Goal: Task Accomplishment & Management: Manage account settings

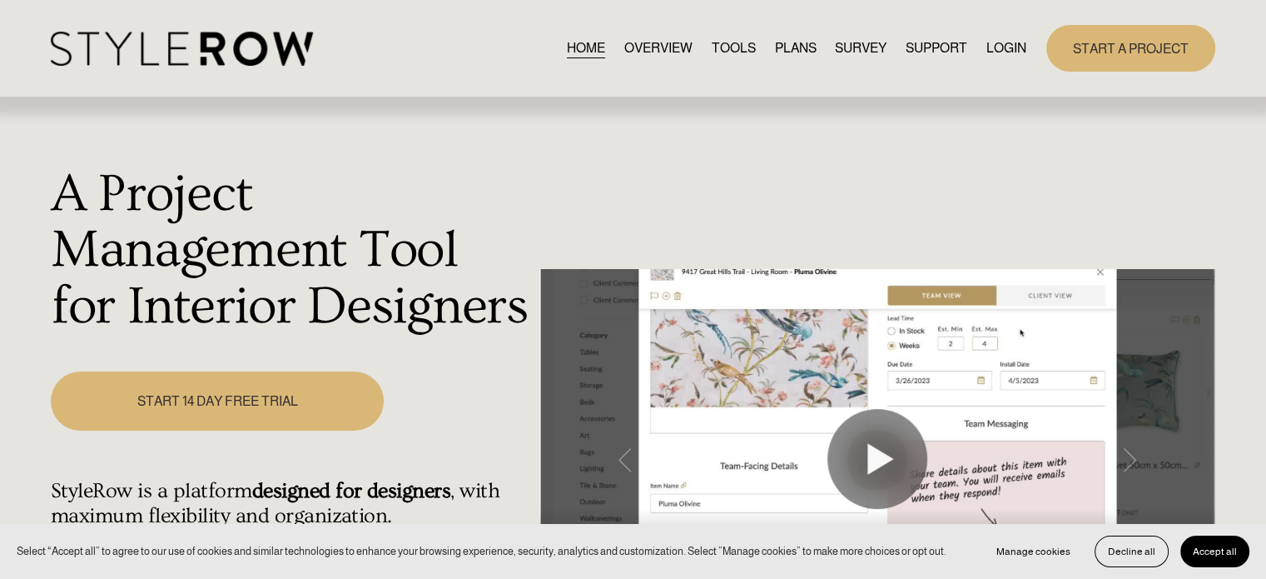
click at [1000, 42] on link "LOGIN" at bounding box center [1006, 48] width 40 height 22
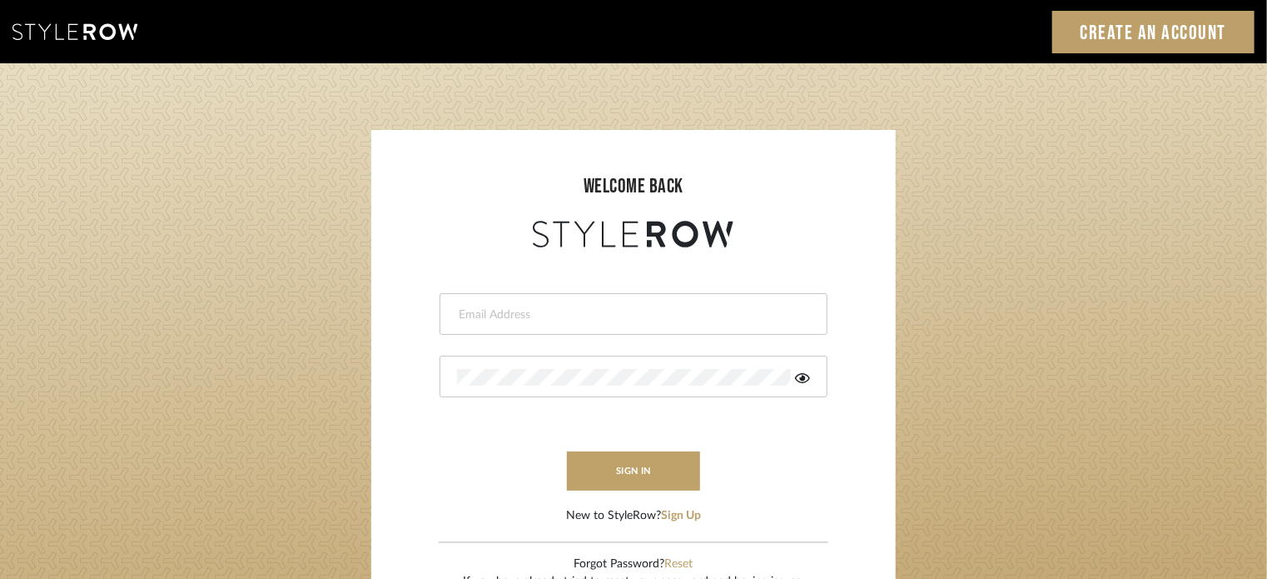
type input "[EMAIL_ADDRESS][PERSON_NAME][DOMAIN_NAME]"
click at [764, 471] on form "[EMAIL_ADDRESS][PERSON_NAME][DOMAIN_NAME] This field is required This field is …" at bounding box center [633, 387] width 491 height 273
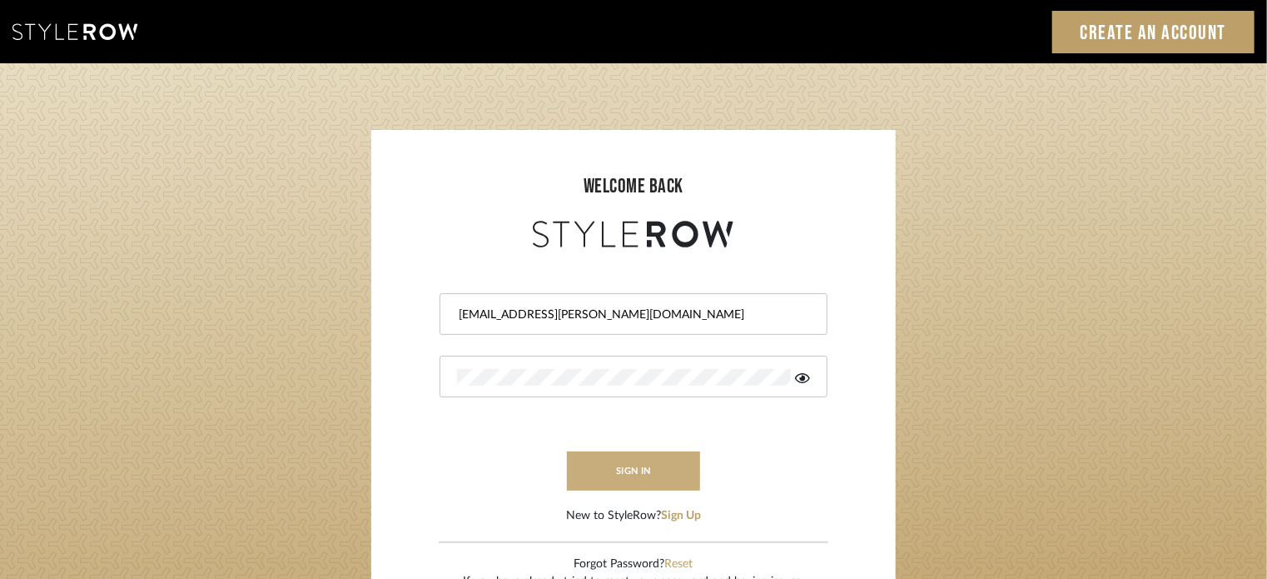
click at [643, 473] on button "sign in" at bounding box center [633, 470] width 133 height 39
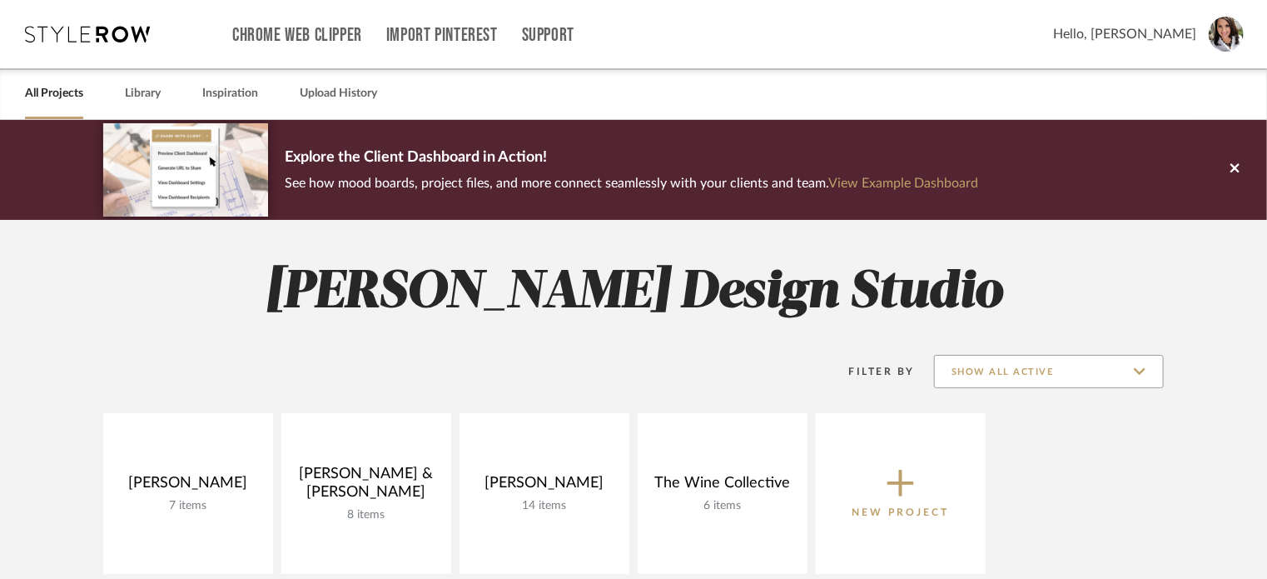
click at [1134, 376] on input "Show All Active" at bounding box center [1049, 371] width 230 height 33
click at [1022, 424] on span "Show All Active" at bounding box center [1049, 413] width 228 height 40
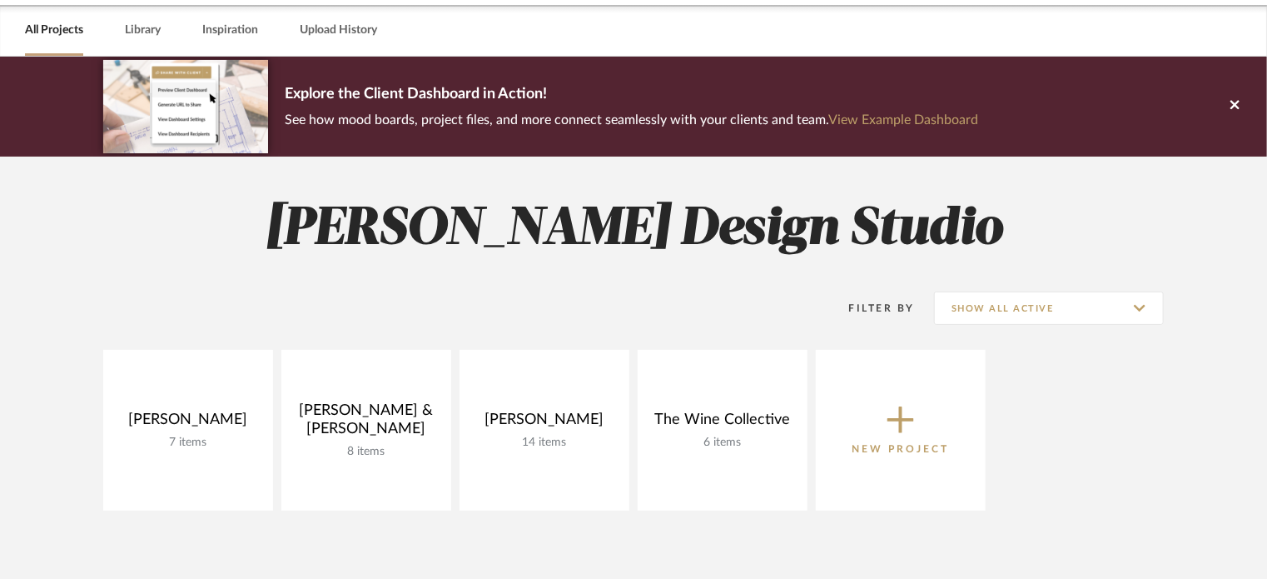
scroll to position [98, 0]
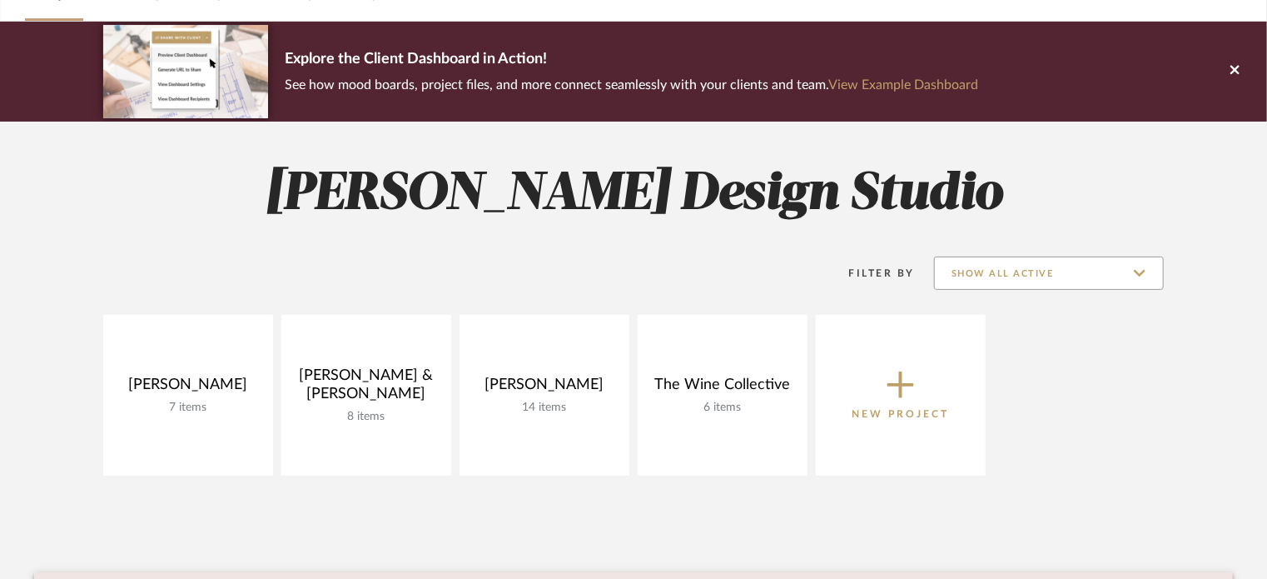
click at [1036, 271] on input "Show All Active" at bounding box center [1049, 272] width 230 height 33
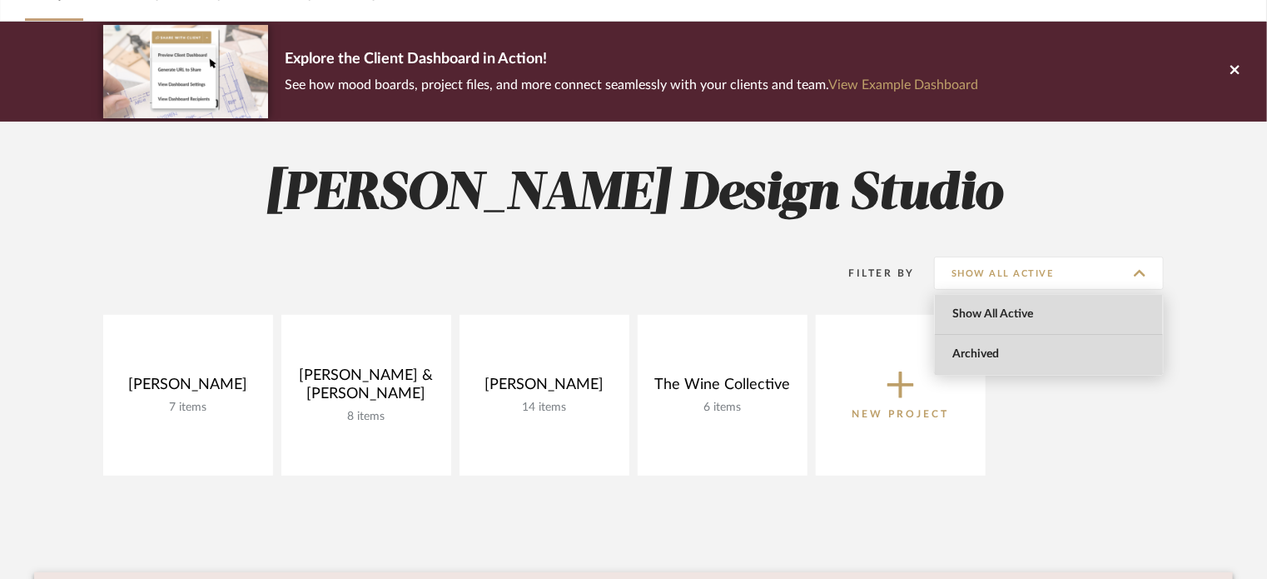
click at [1026, 355] on span "Archived" at bounding box center [1050, 354] width 197 height 14
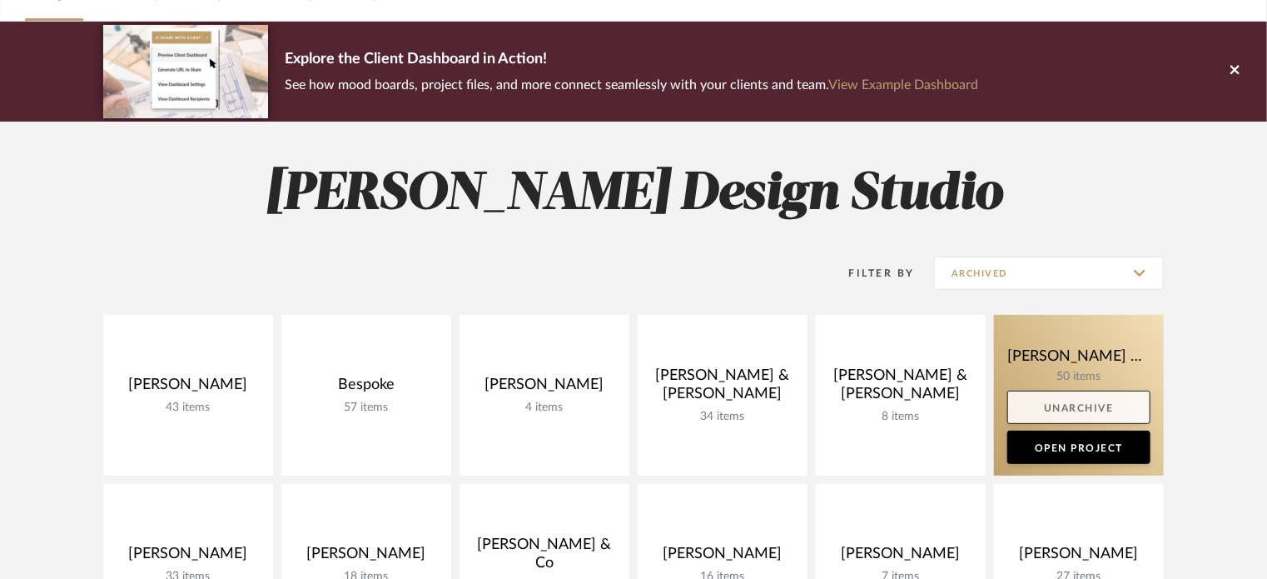
click at [1068, 402] on link "Unarchive" at bounding box center [1078, 406] width 143 height 33
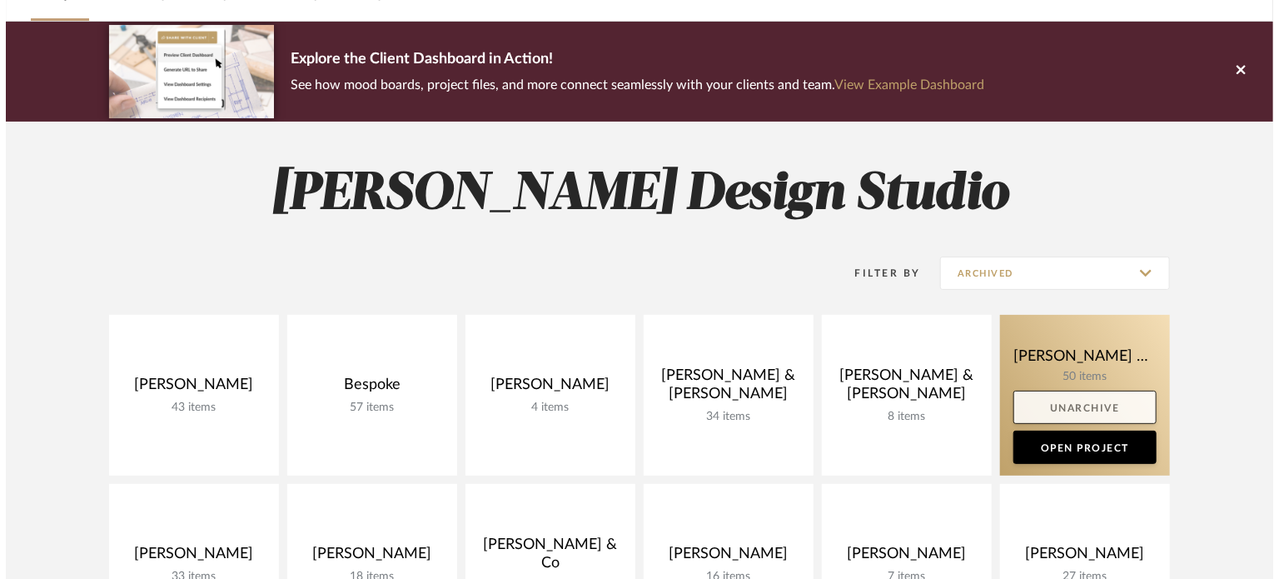
scroll to position [0, 0]
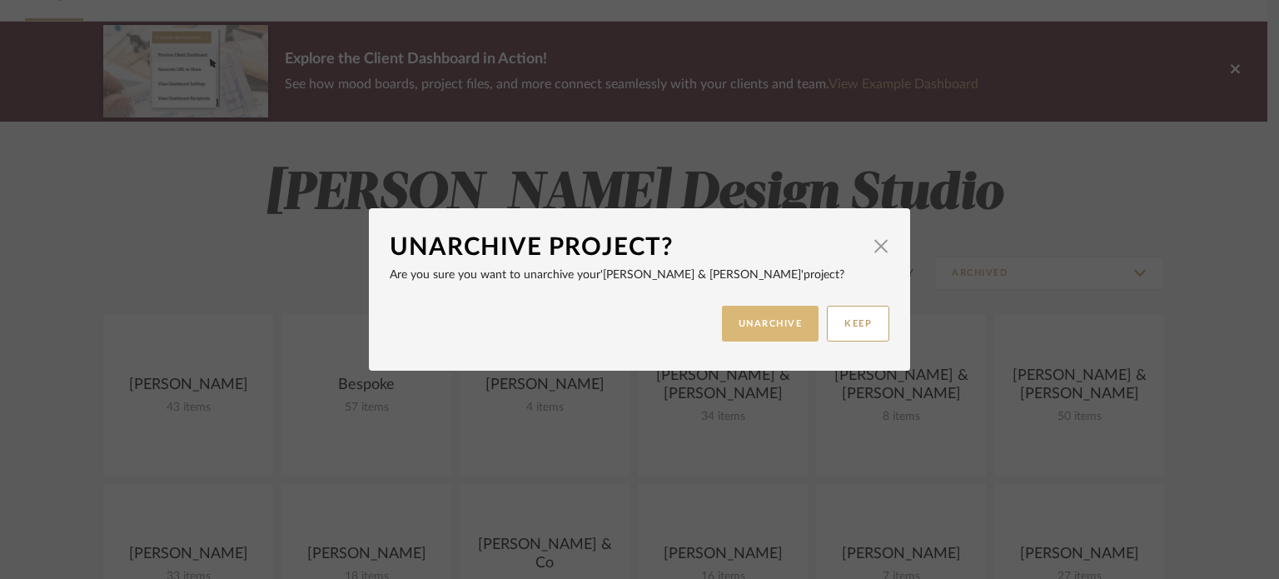
click at [788, 325] on button "UNARCHIVE" at bounding box center [770, 324] width 97 height 36
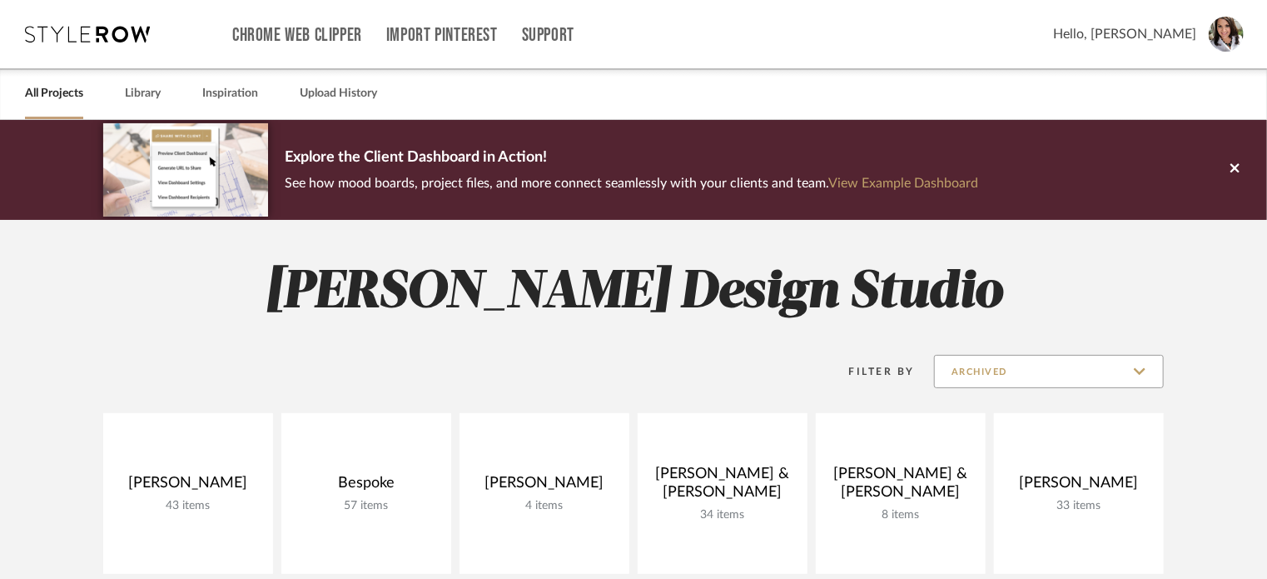
click at [1048, 374] on input "Archived" at bounding box center [1049, 371] width 230 height 33
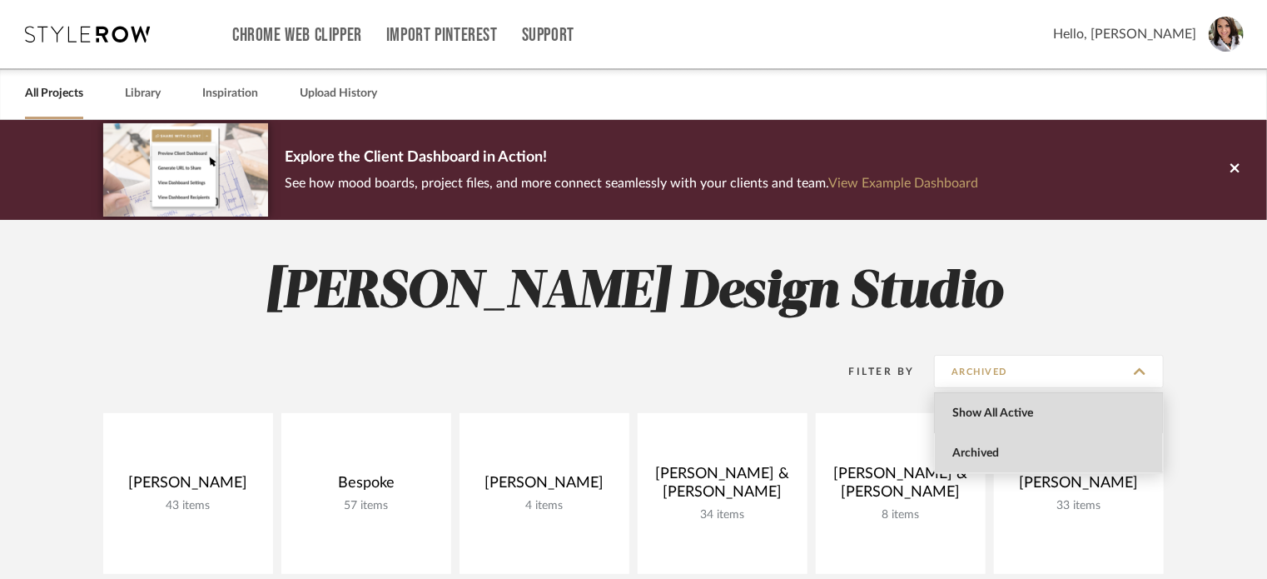
click at [1031, 410] on span "Show All Active" at bounding box center [1050, 413] width 197 height 14
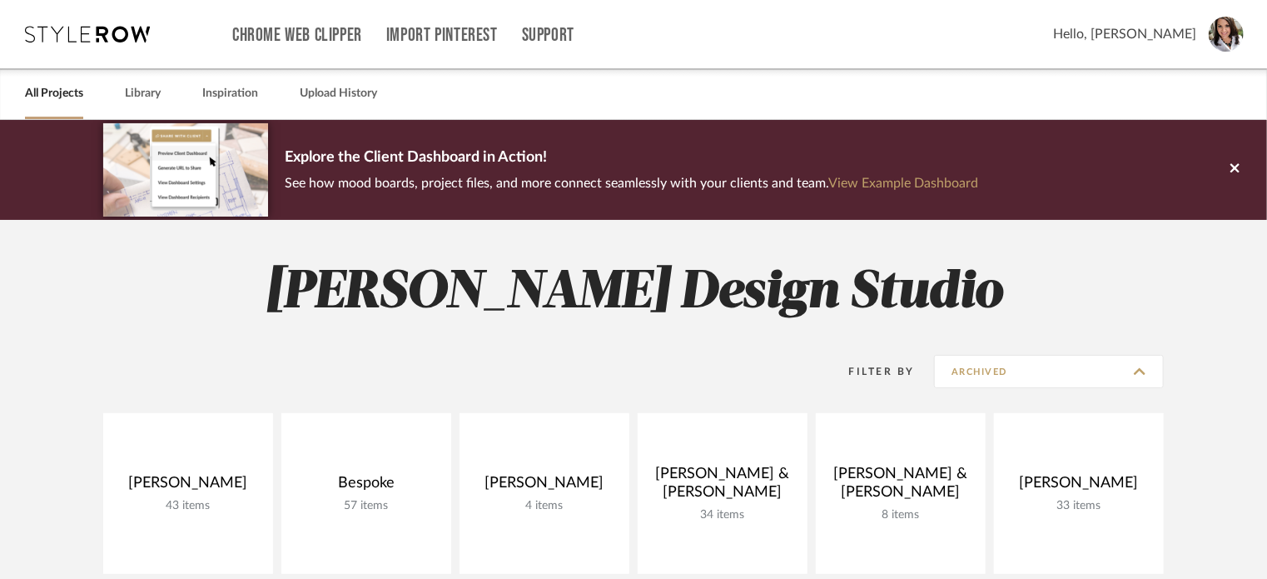
type input "Show All Active"
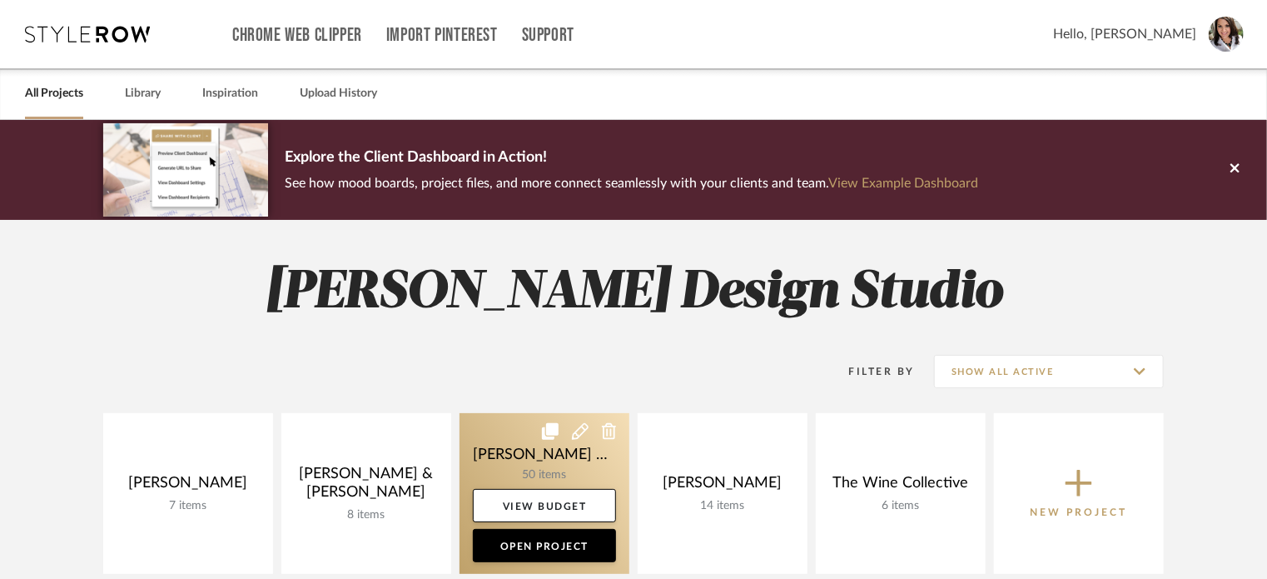
click at [542, 425] on icon at bounding box center [550, 431] width 17 height 17
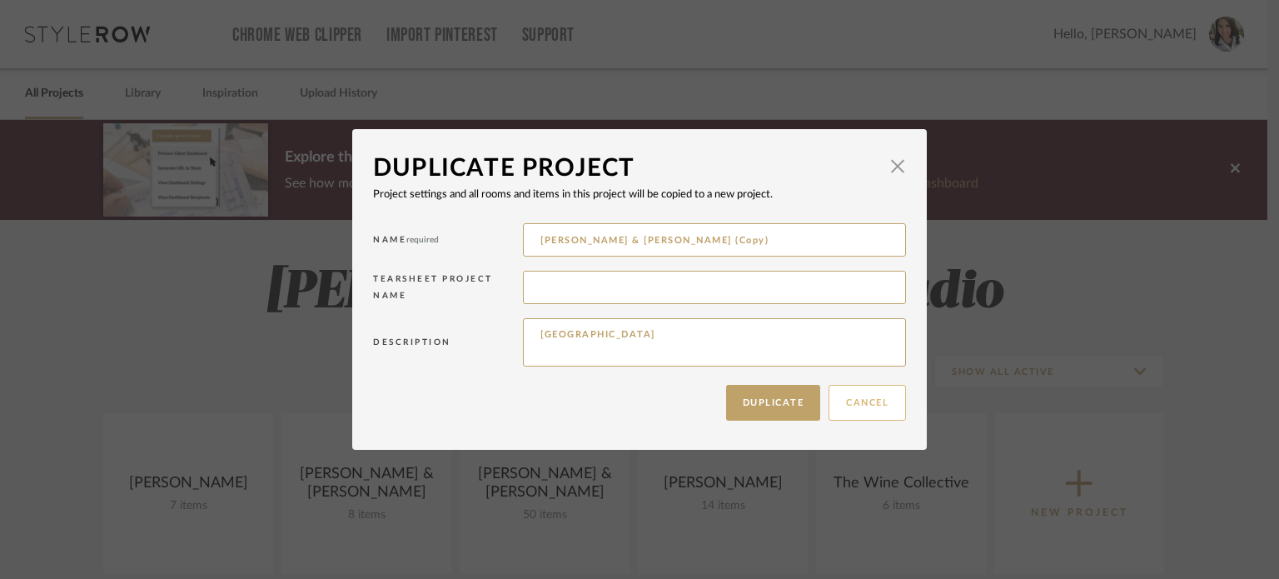
click at [862, 404] on button "Cancel" at bounding box center [866, 403] width 77 height 36
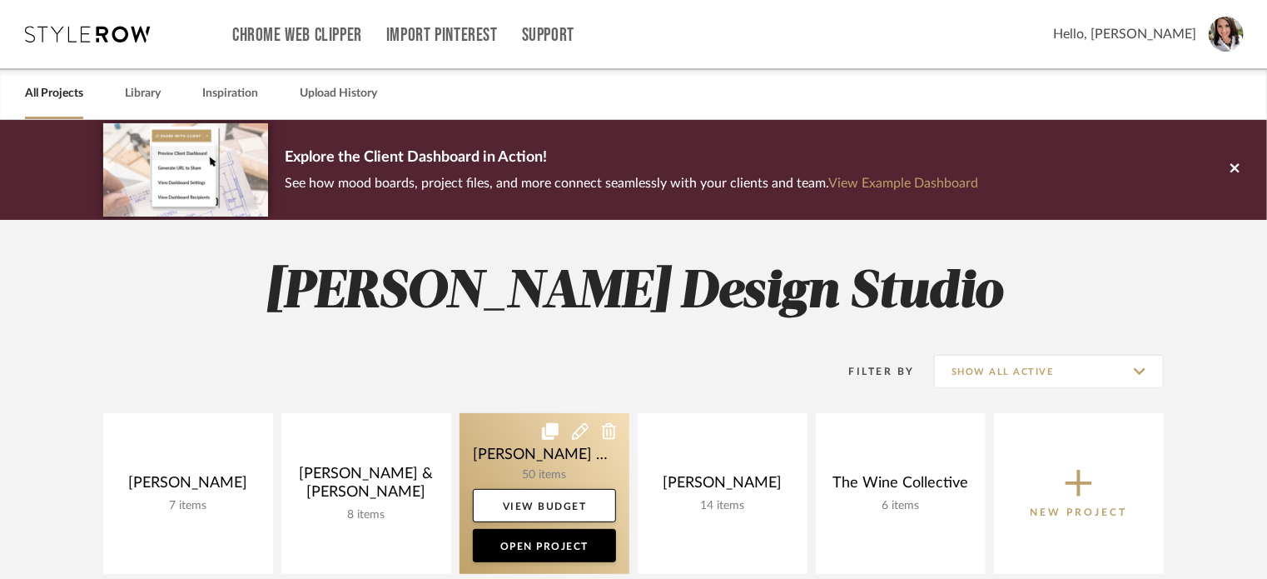
click at [490, 439] on link at bounding box center [545, 493] width 170 height 161
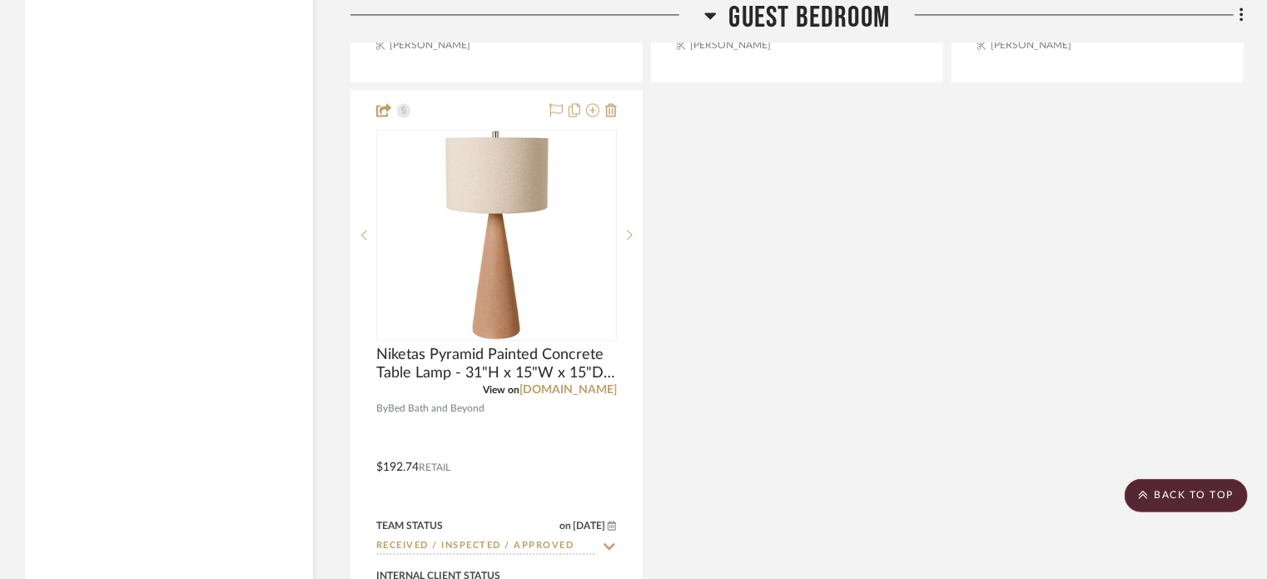
scroll to position [5081, 0]
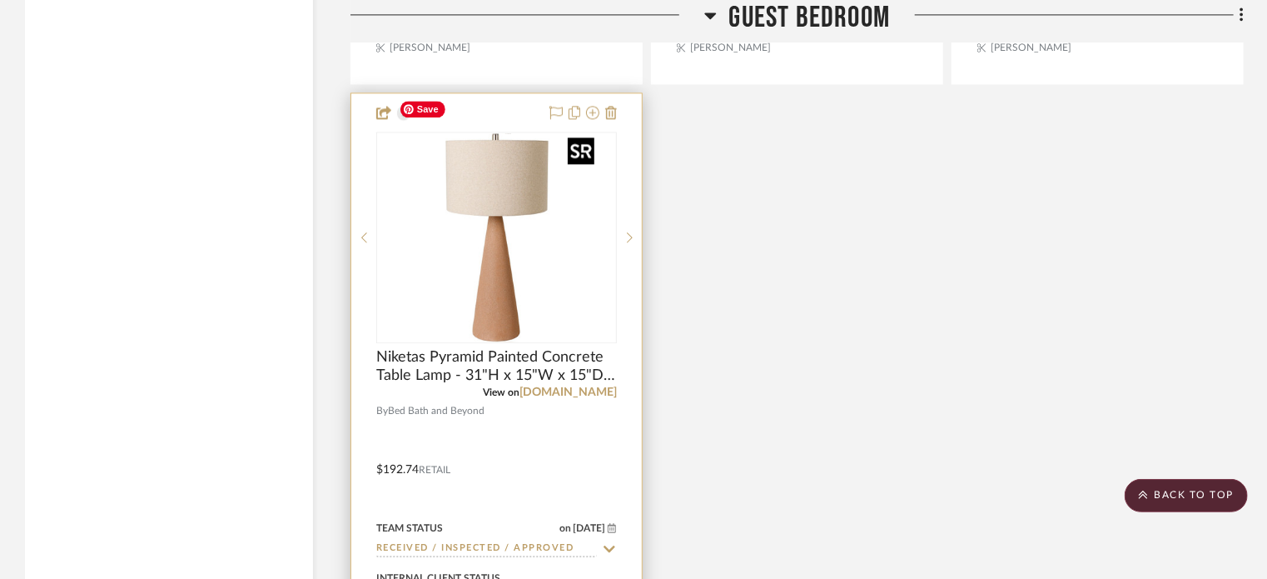
click at [497, 251] on div at bounding box center [496, 237] width 241 height 211
click at [562, 386] on link "bedbathandbeyond.com" at bounding box center [567, 392] width 97 height 12
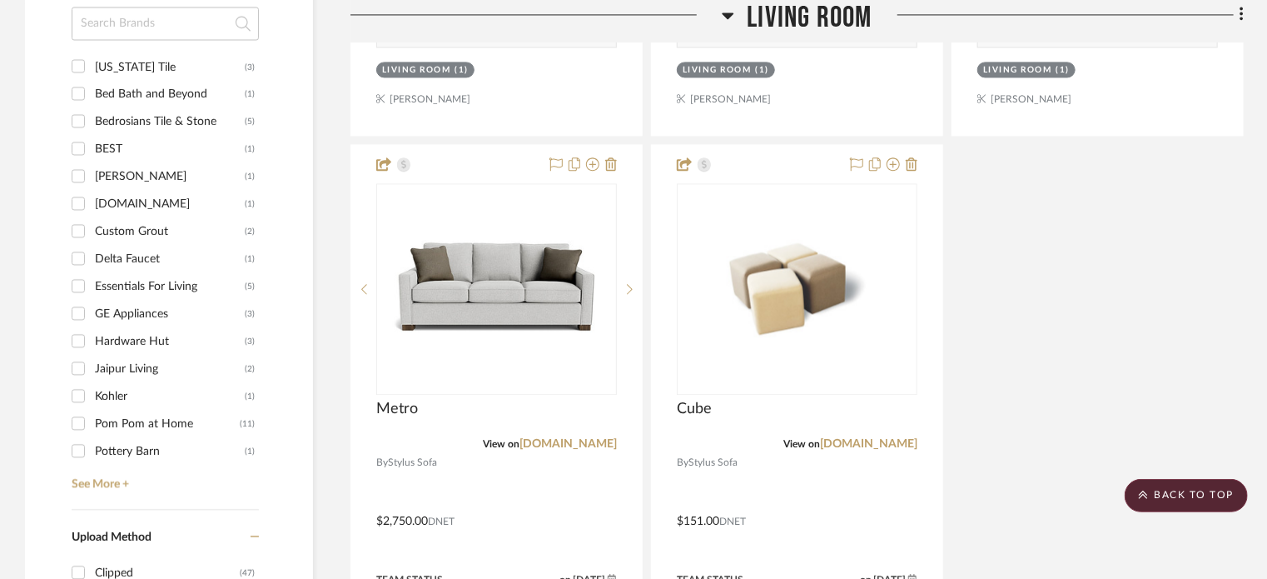
scroll to position [1860, 0]
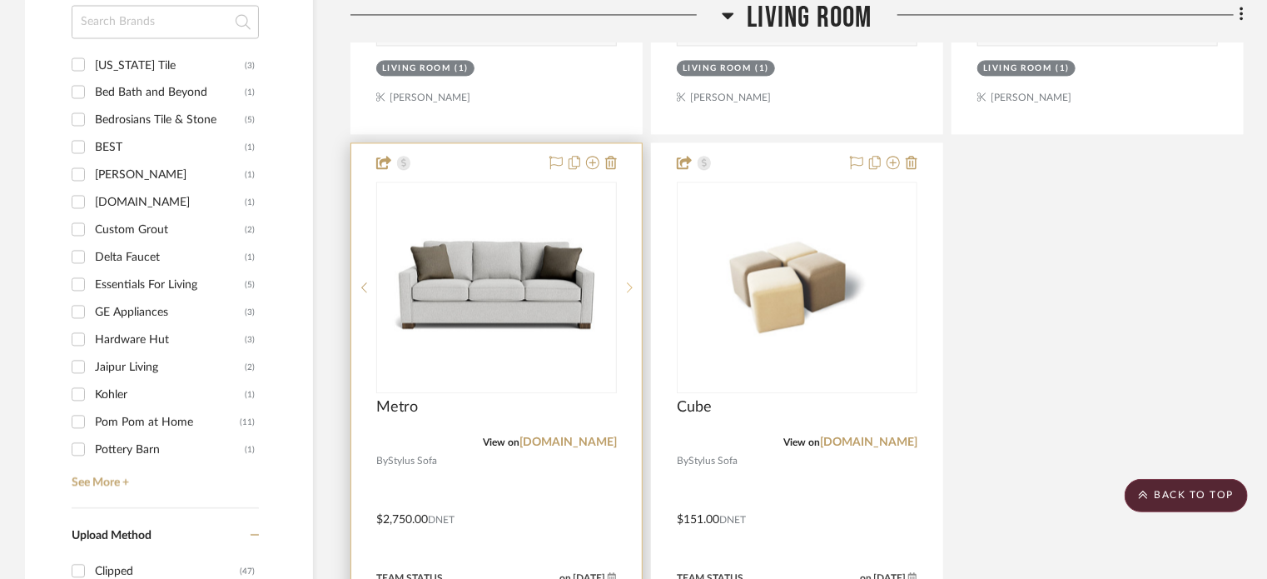
click at [629, 281] on icon at bounding box center [630, 287] width 6 height 12
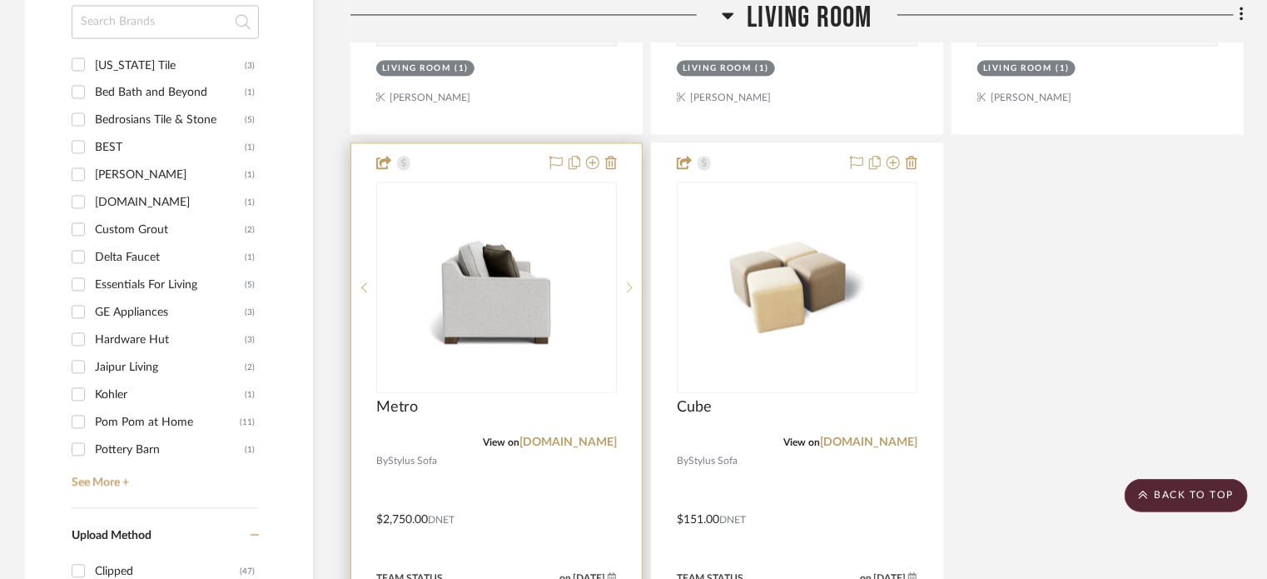
click at [629, 281] on icon at bounding box center [630, 287] width 6 height 12
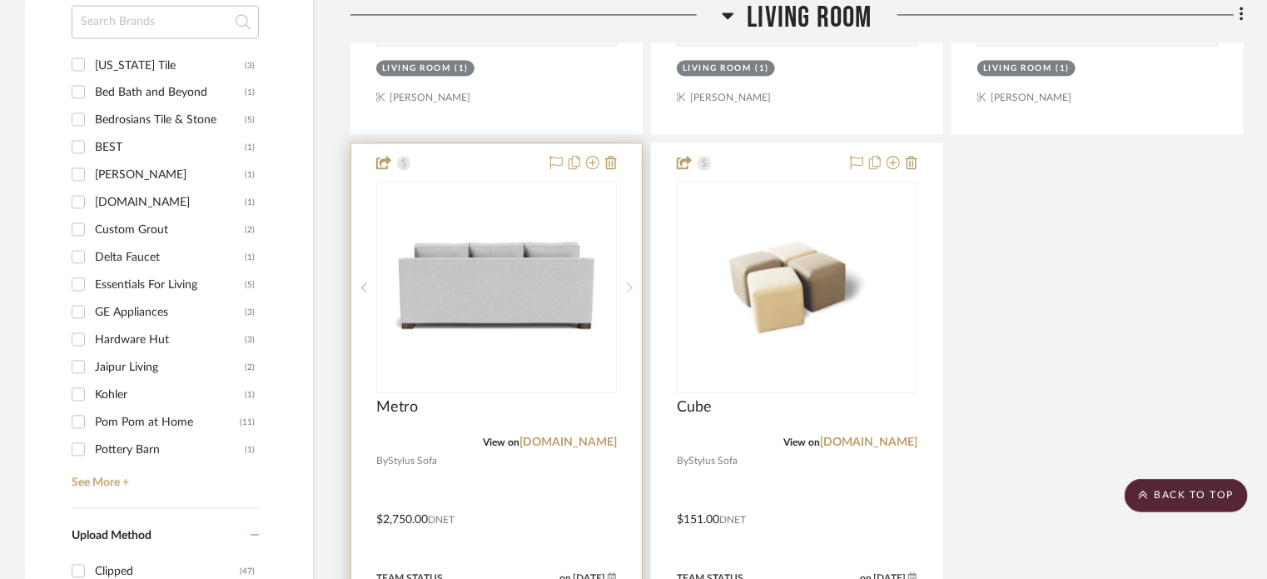
click at [629, 281] on icon at bounding box center [630, 287] width 6 height 12
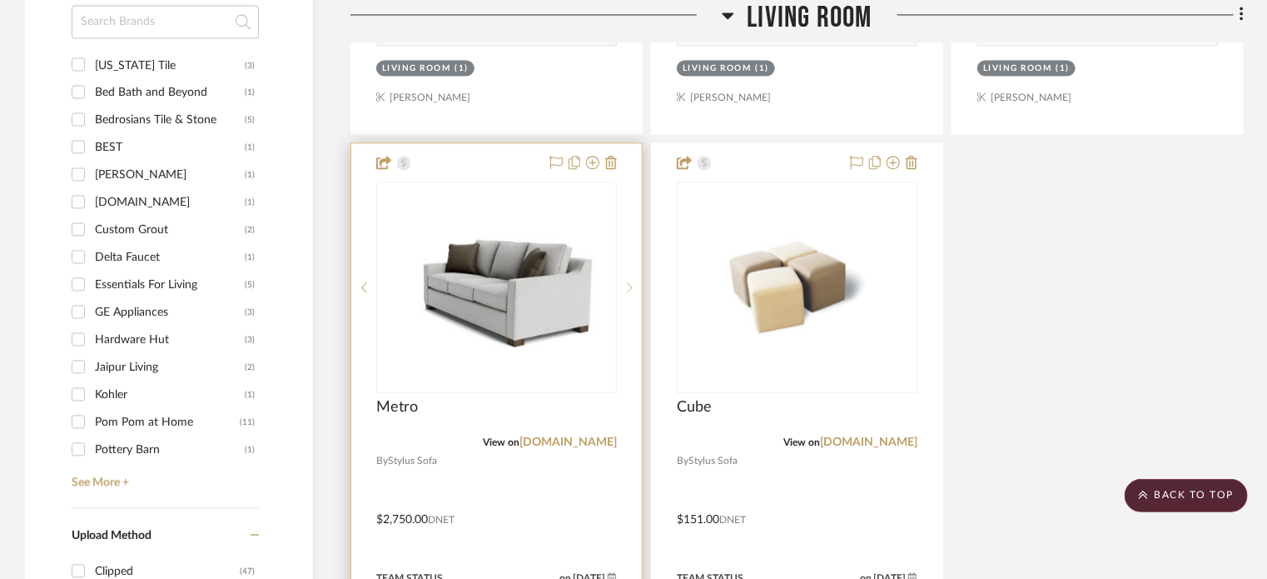
click at [629, 281] on icon at bounding box center [630, 287] width 6 height 12
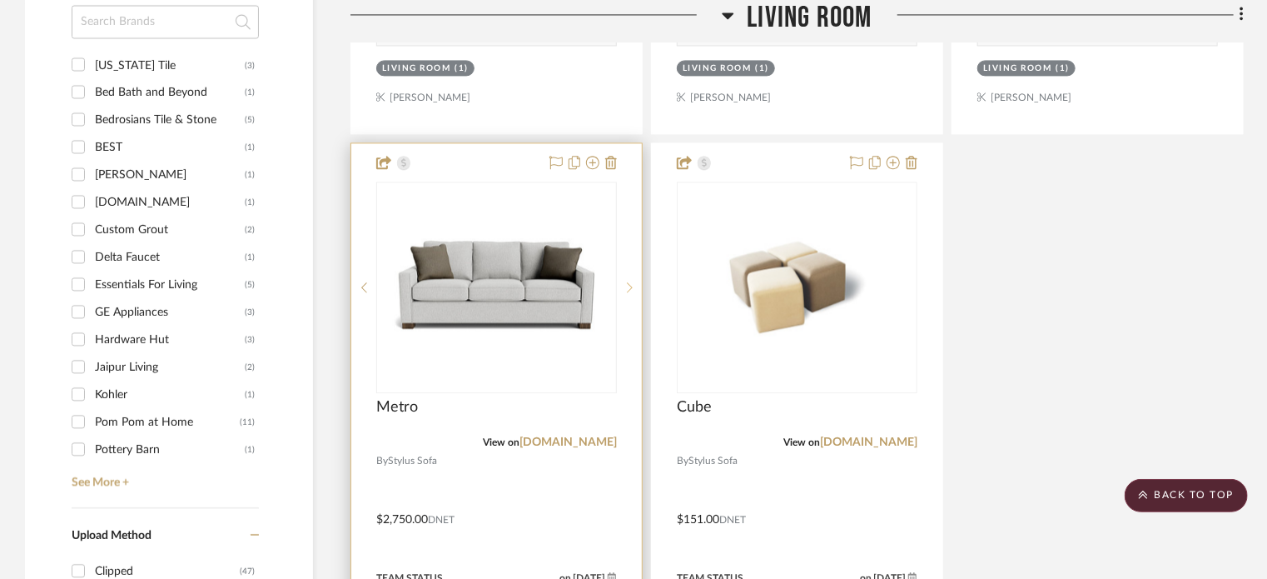
click at [629, 281] on icon at bounding box center [630, 287] width 6 height 12
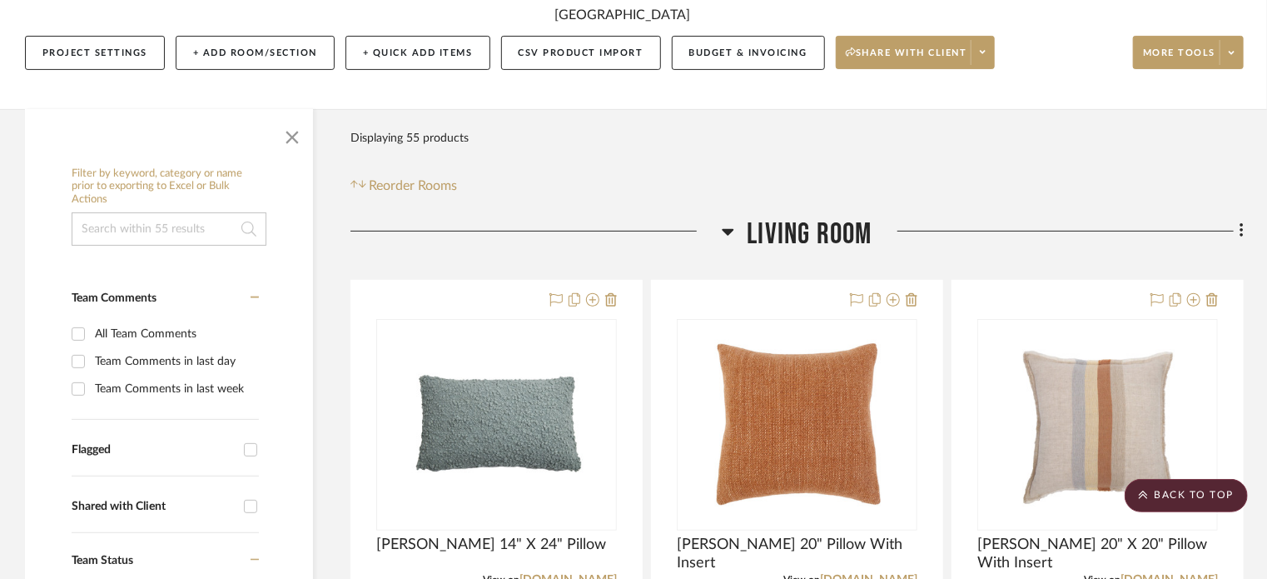
scroll to position [0, 0]
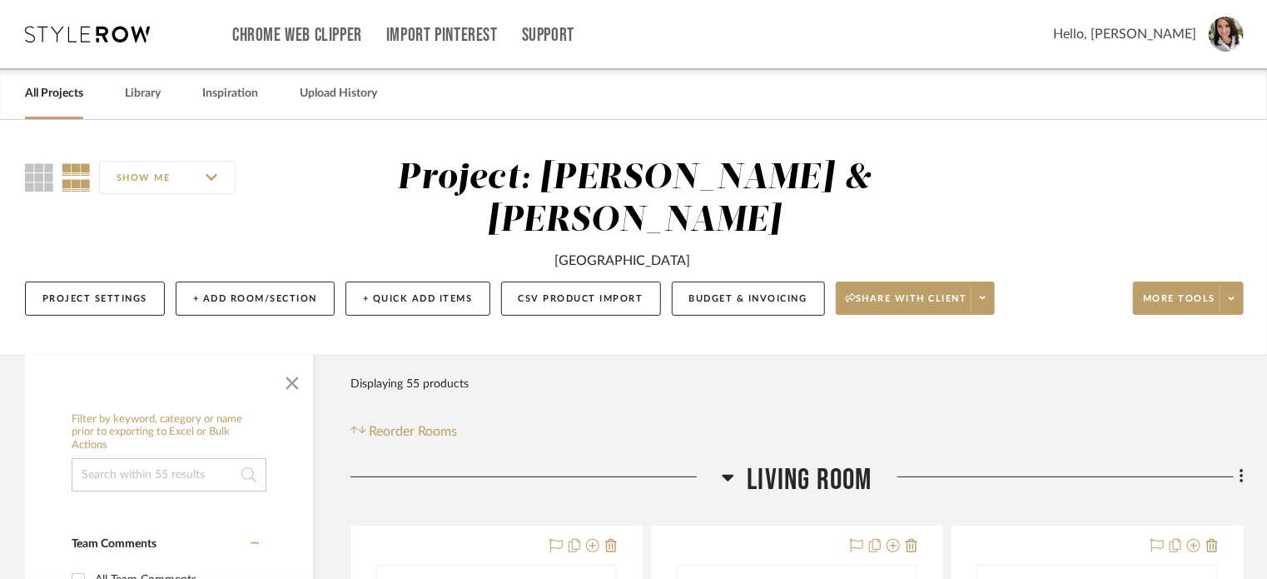
click at [53, 87] on link "All Projects" at bounding box center [54, 93] width 58 height 22
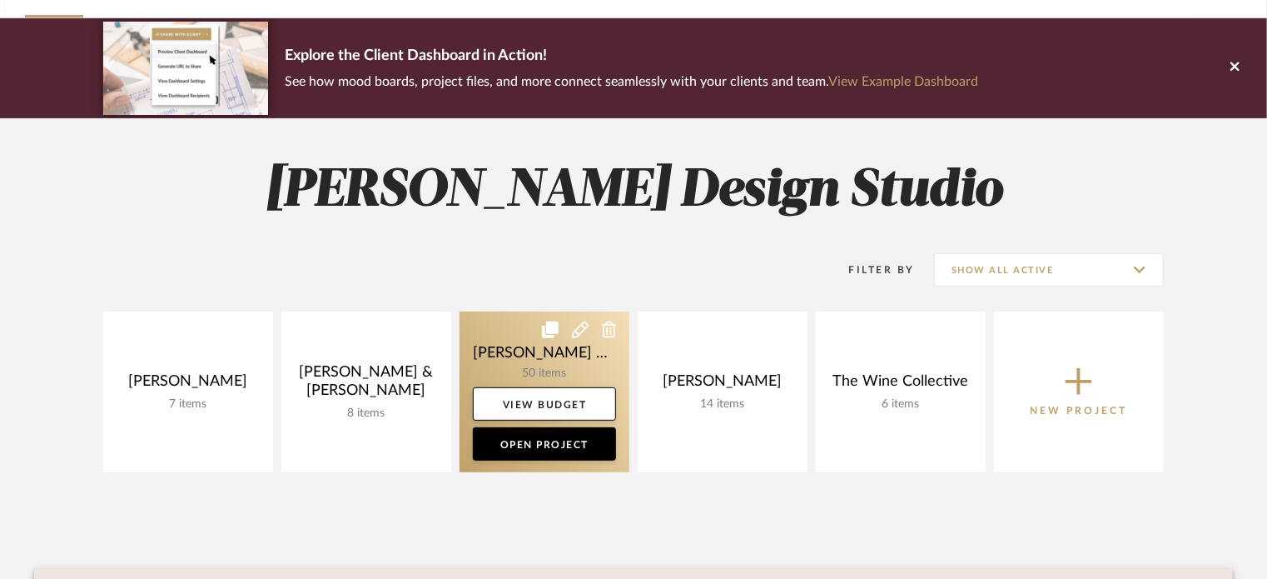
scroll to position [110, 0]
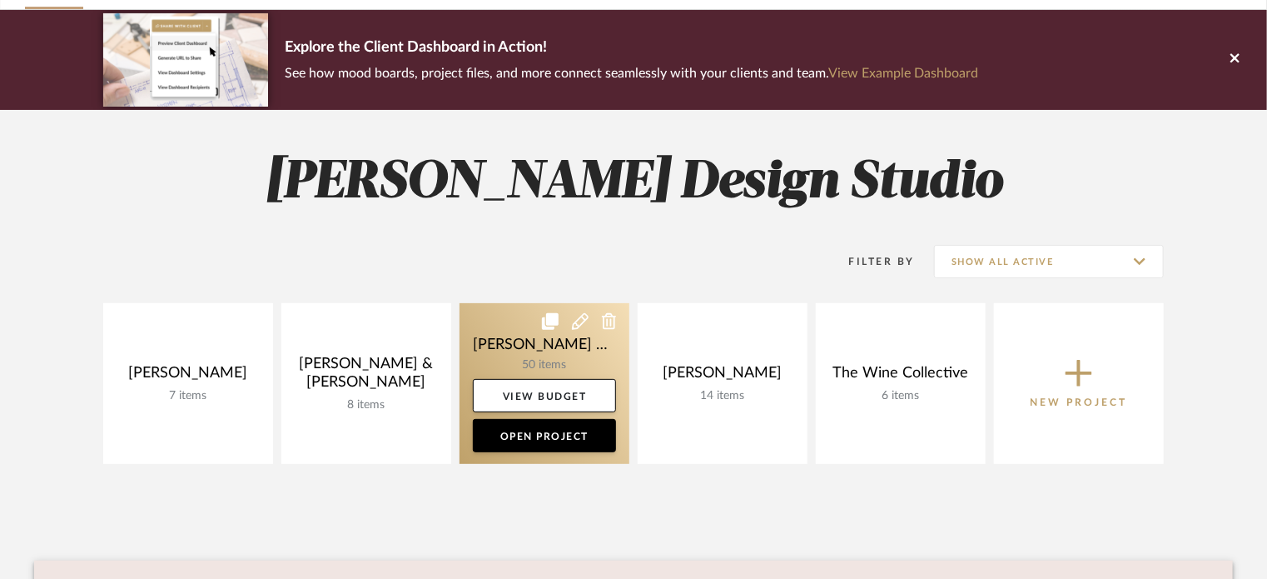
click at [609, 326] on icon at bounding box center [609, 321] width 15 height 17
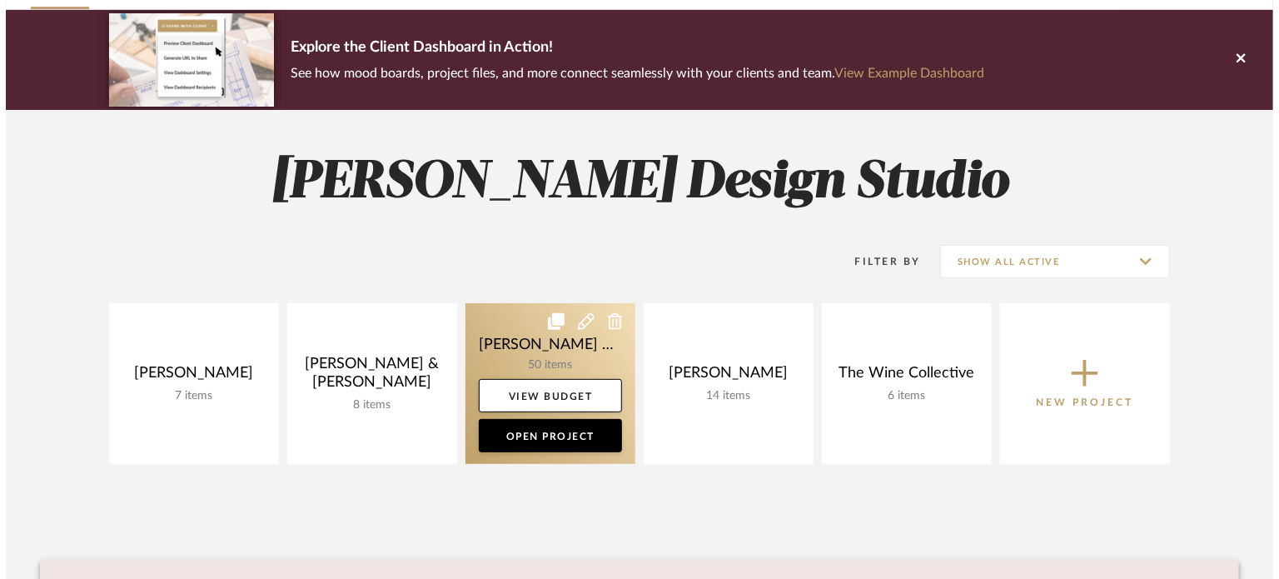
scroll to position [0, 0]
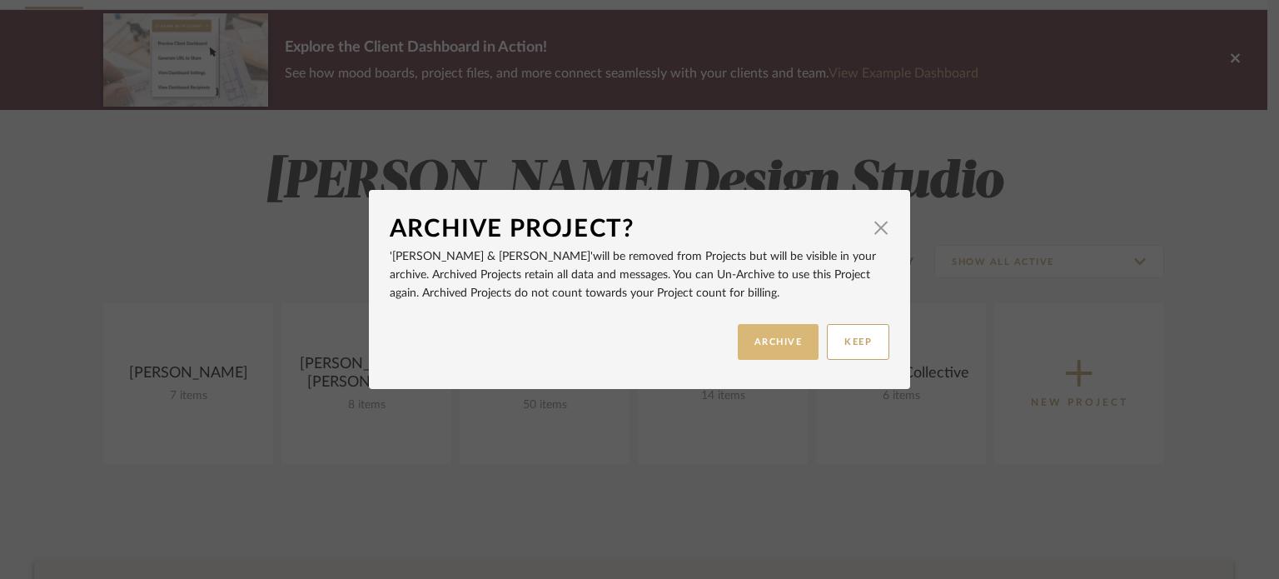
click at [773, 348] on button "ARCHIVE" at bounding box center [779, 342] width 82 height 36
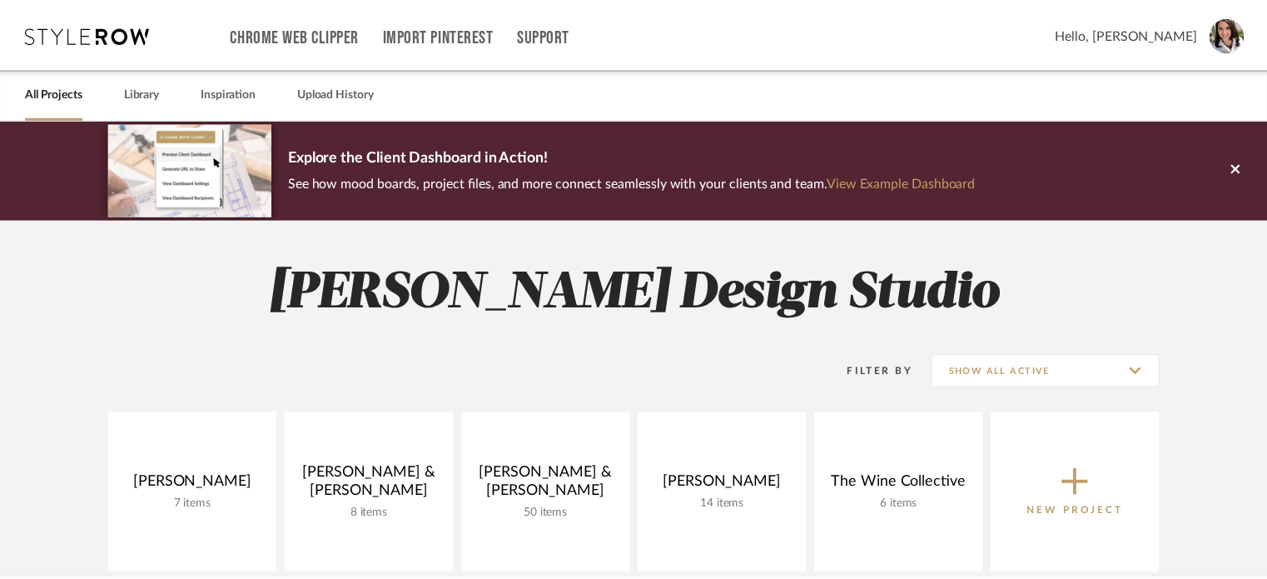
scroll to position [110, 0]
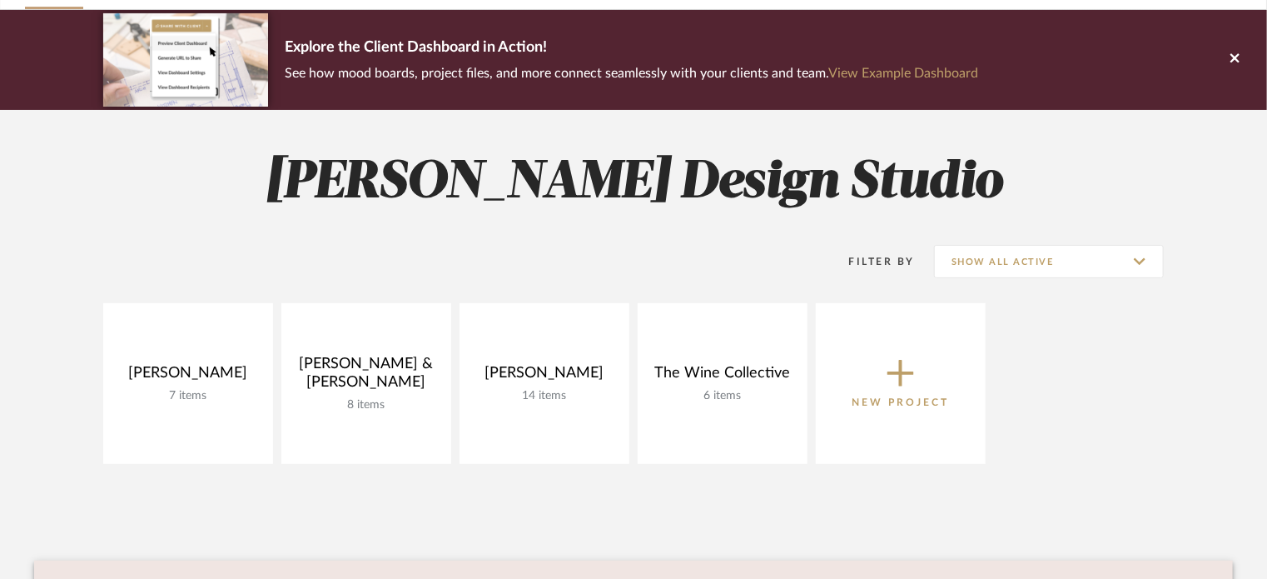
click at [994, 467] on div "Amini, Mona 7 items View Budget Open Project Byron & Frances 8 items View Budge…" at bounding box center [633, 387] width 1199 height 169
click at [1240, 62] on button at bounding box center [1235, 60] width 64 height 100
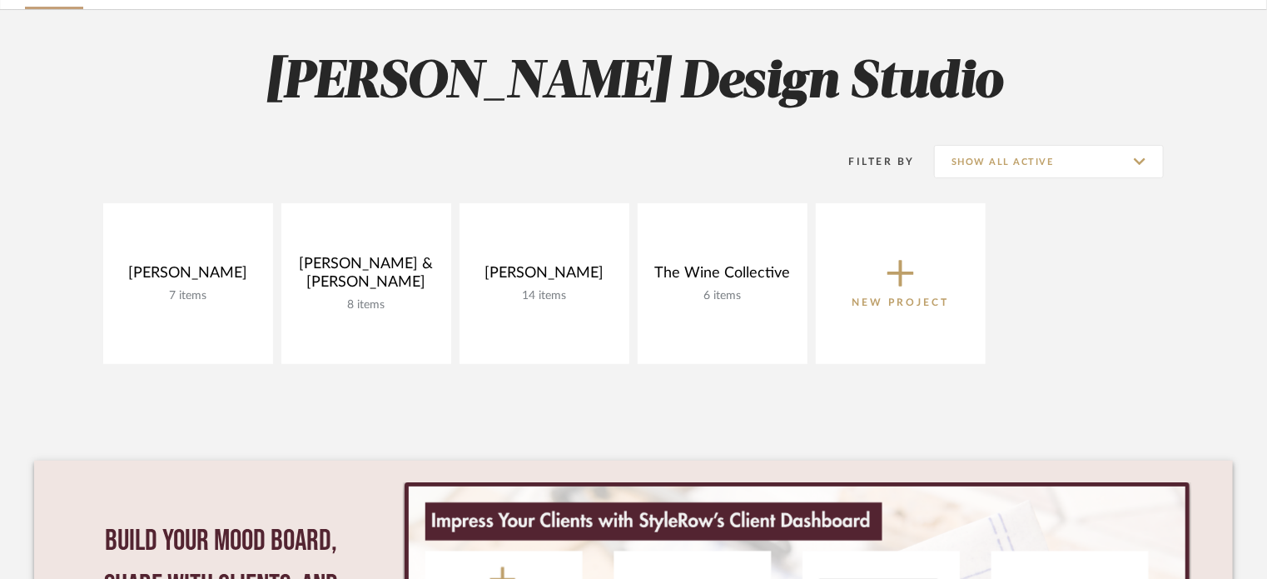
scroll to position [0, 0]
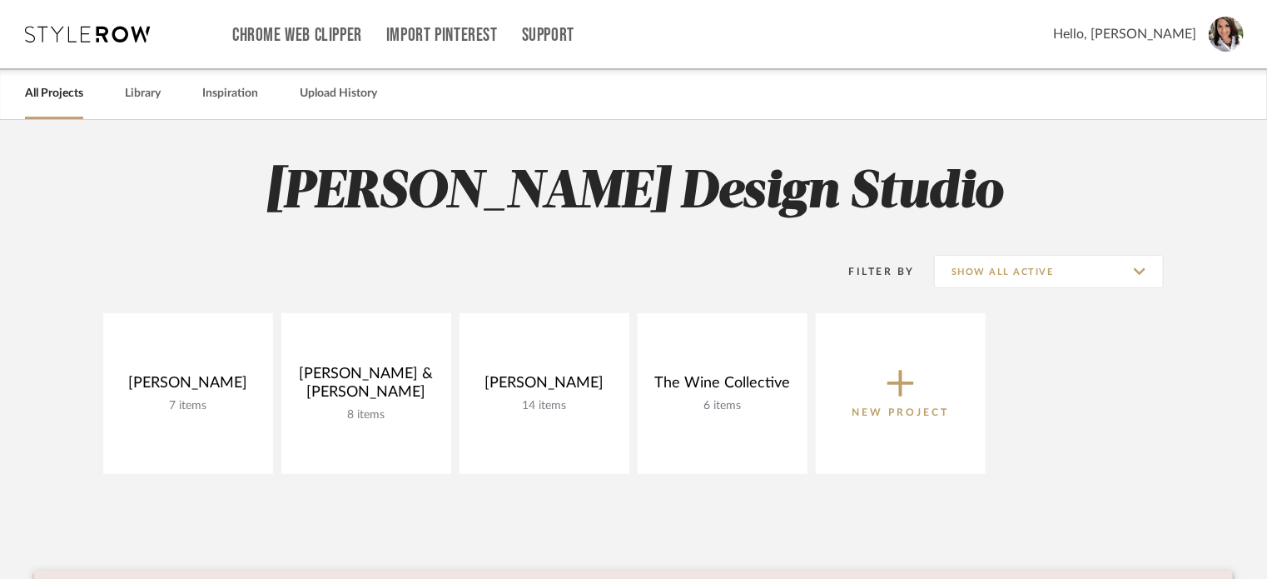
click at [1174, 36] on span "Hello, Lisa" at bounding box center [1124, 34] width 143 height 20
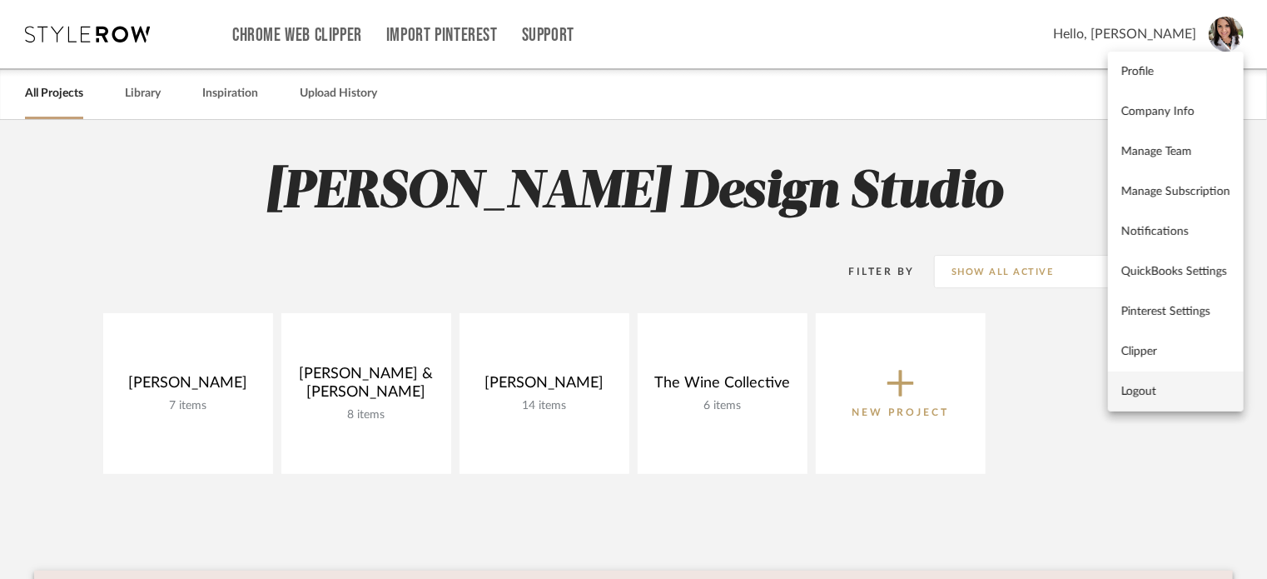
click at [1142, 387] on span "Logout" at bounding box center [1175, 392] width 109 height 14
